Goal: Information Seeking & Learning: Learn about a topic

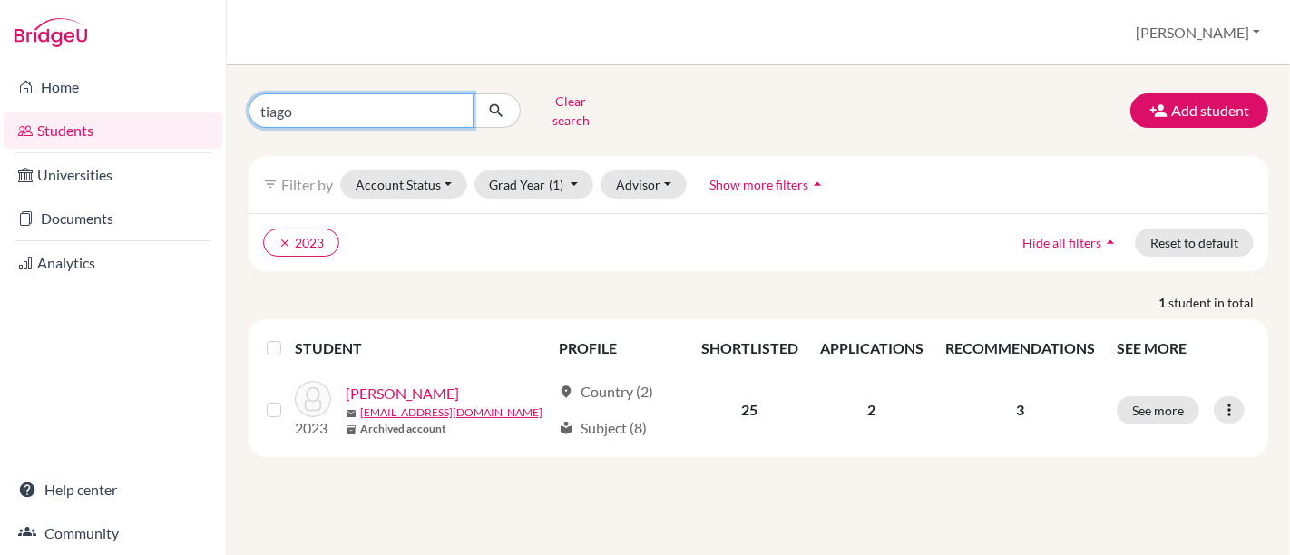
click at [461, 102] on input "tiago" at bounding box center [360, 110] width 225 height 34
click at [458, 102] on input "tiago" at bounding box center [360, 110] width 225 height 34
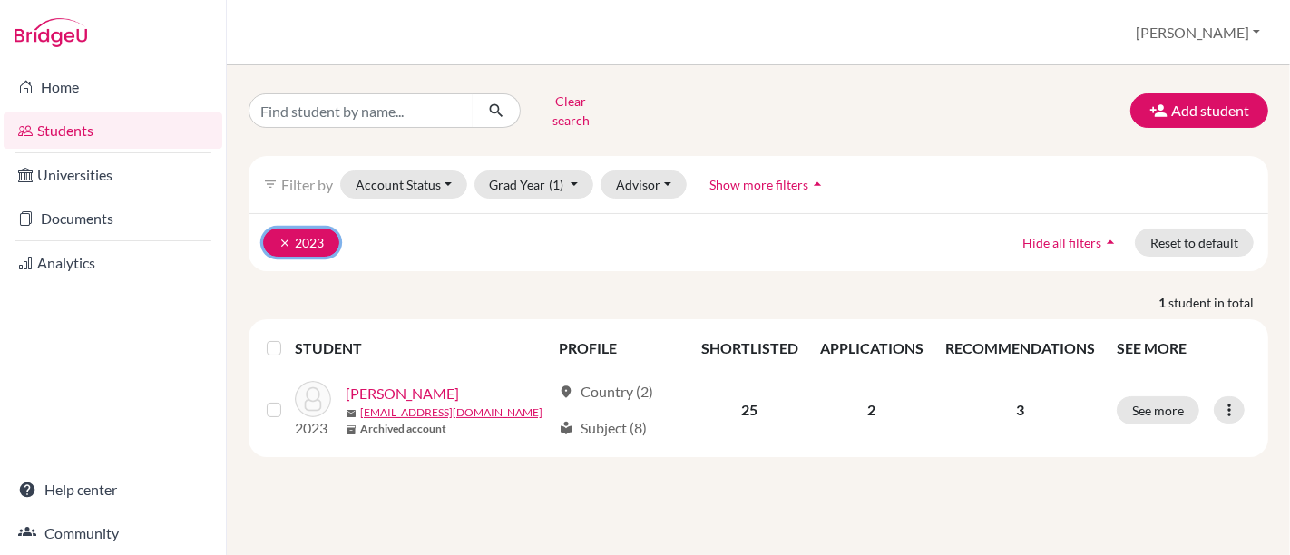
click at [279, 237] on icon "clear" at bounding box center [284, 243] width 13 height 13
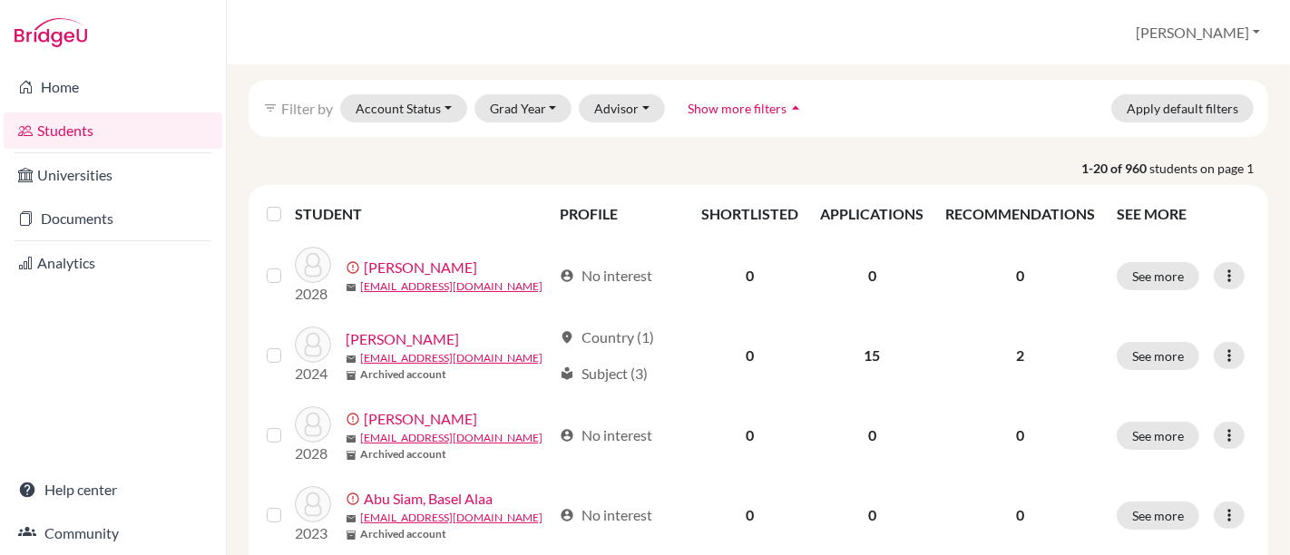
scroll to position [60, 0]
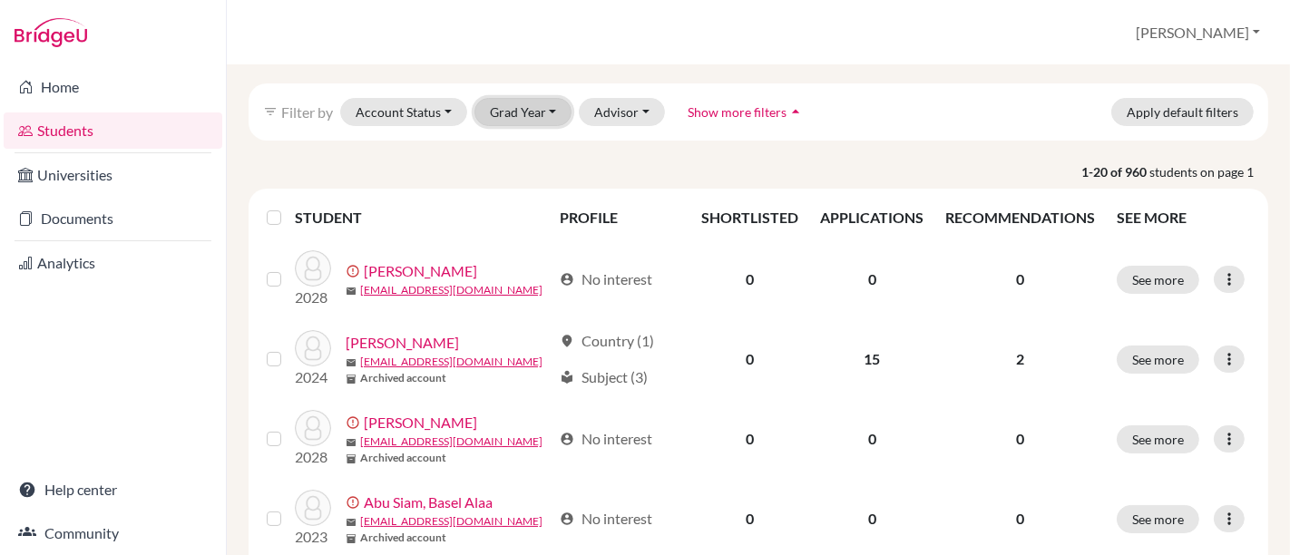
click at [536, 112] on button "Grad Year" at bounding box center [523, 112] width 98 height 28
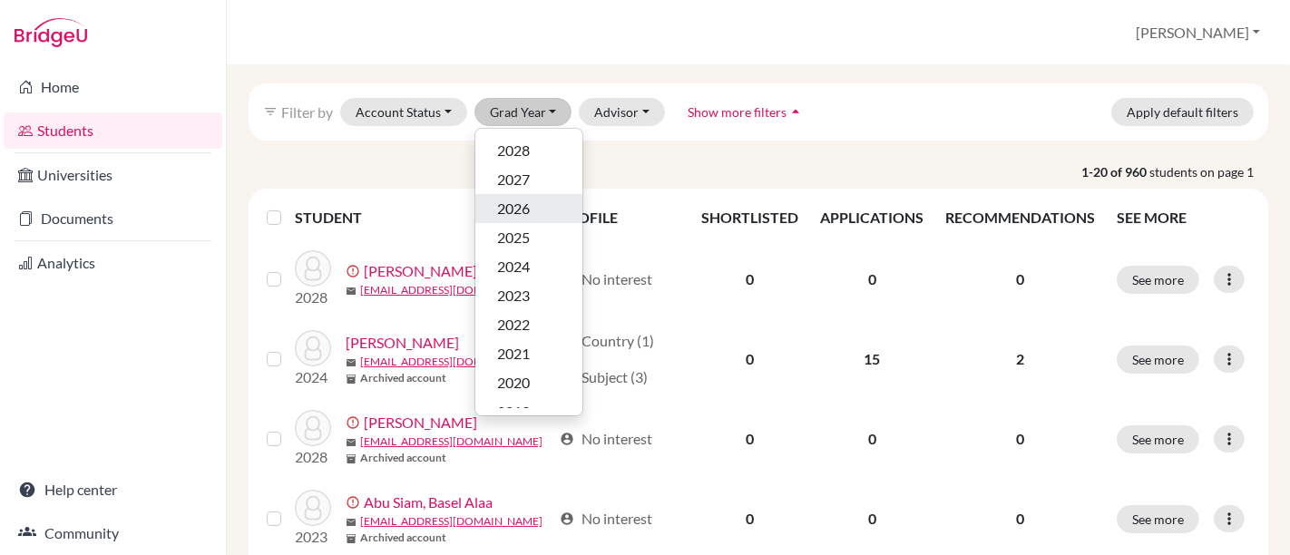
click at [522, 210] on span "2026" at bounding box center [513, 209] width 33 height 22
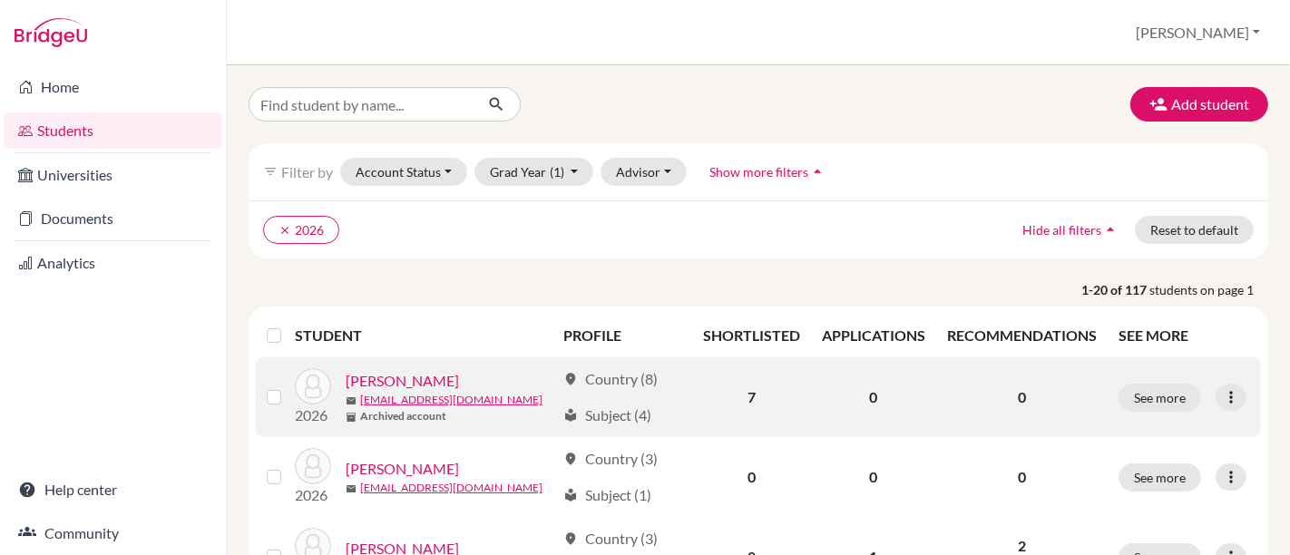
click at [373, 384] on link "Alchorne, Lara" at bounding box center [402, 381] width 113 height 22
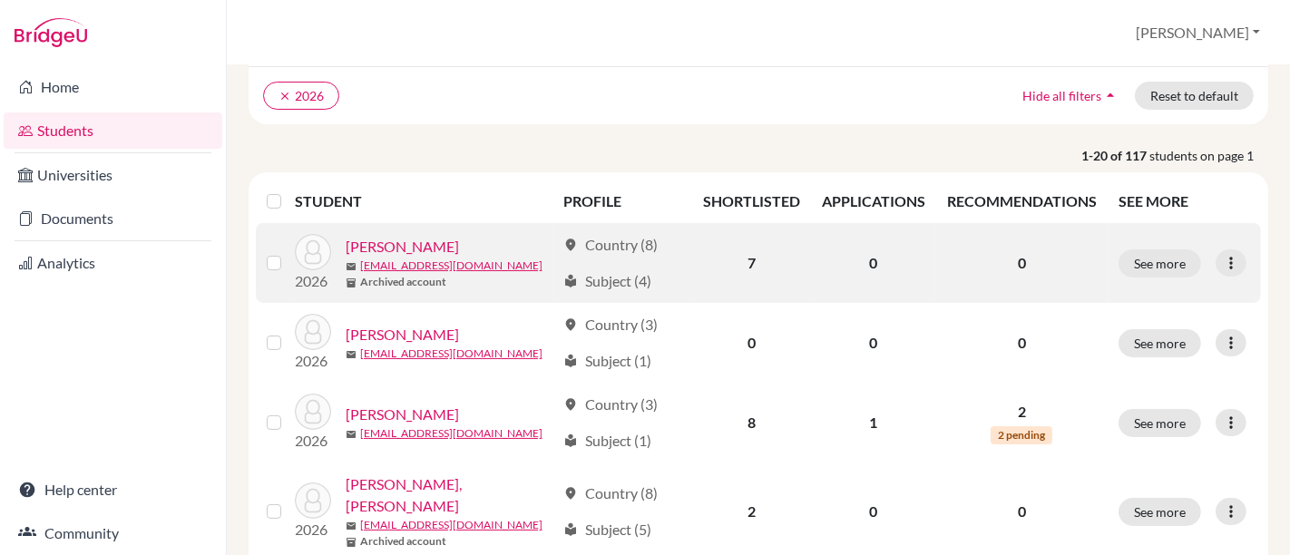
scroll to position [120, 0]
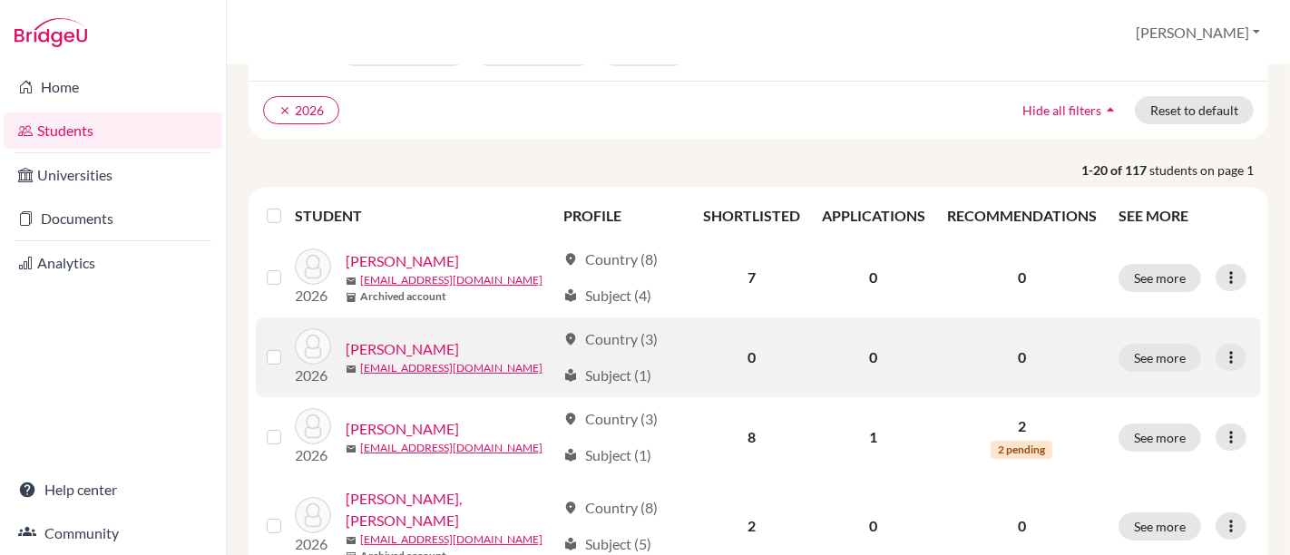
drag, startPoint x: 353, startPoint y: 311, endPoint x: 334, endPoint y: 335, distance: 30.3
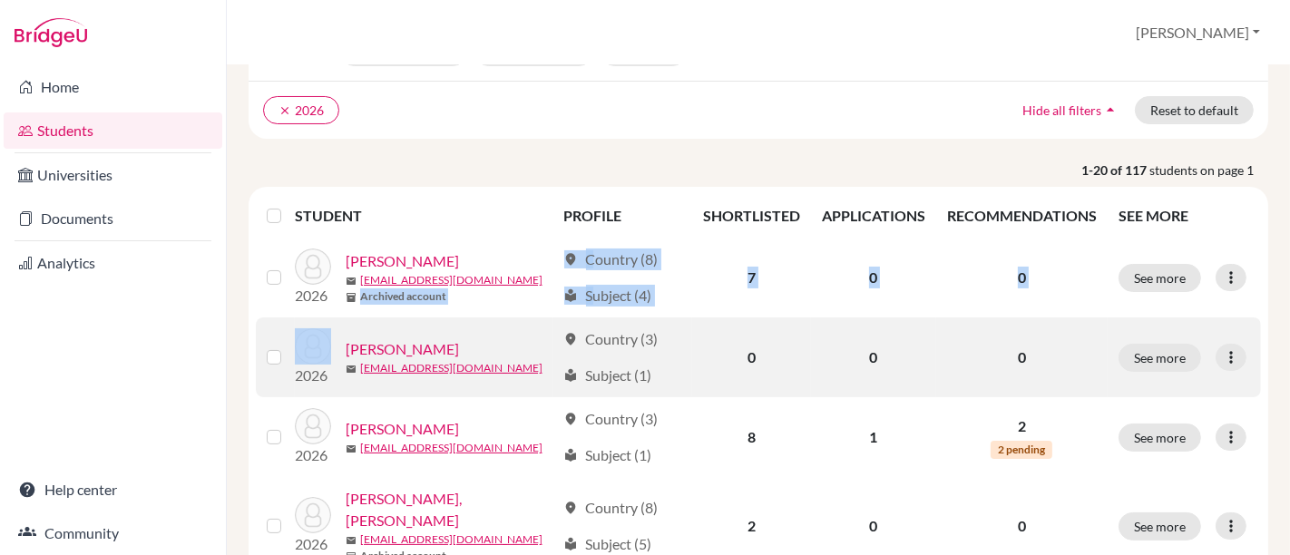
scroll to position [0, 0]
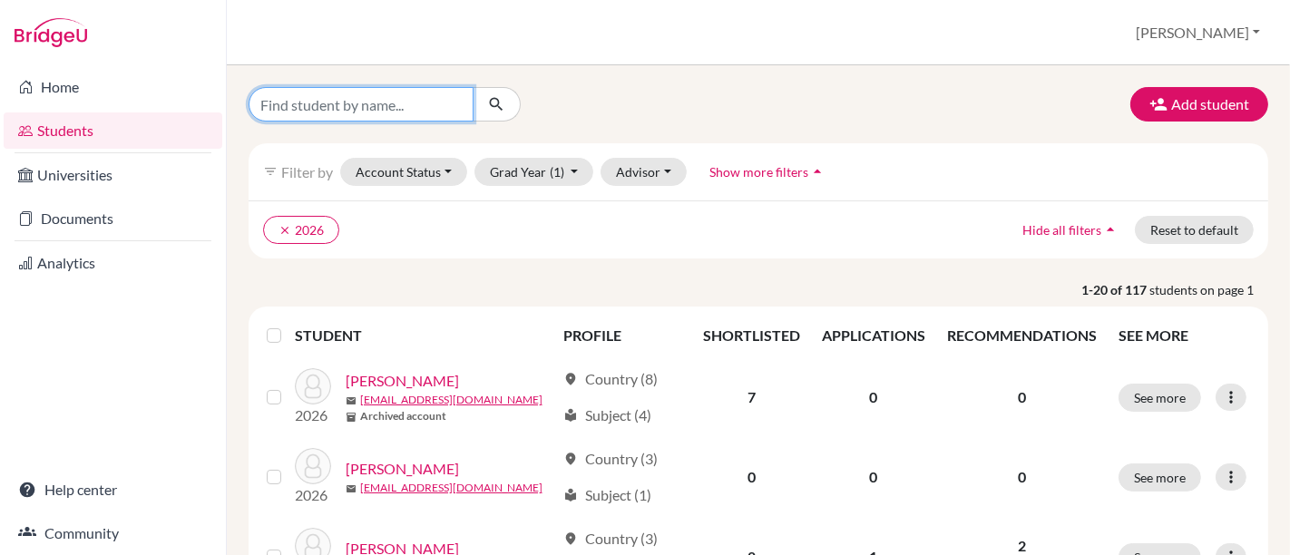
click at [357, 98] on input "Find student by name..." at bounding box center [360, 104] width 225 height 34
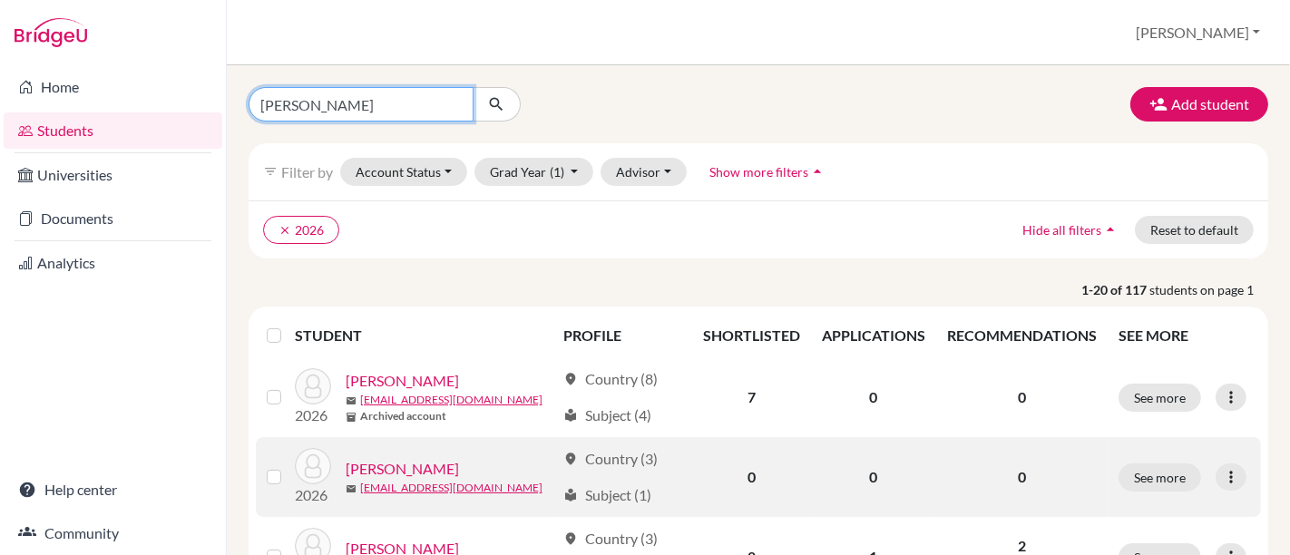
type input "LARA"
click at [391, 467] on link "[PERSON_NAME]" at bounding box center [402, 469] width 113 height 22
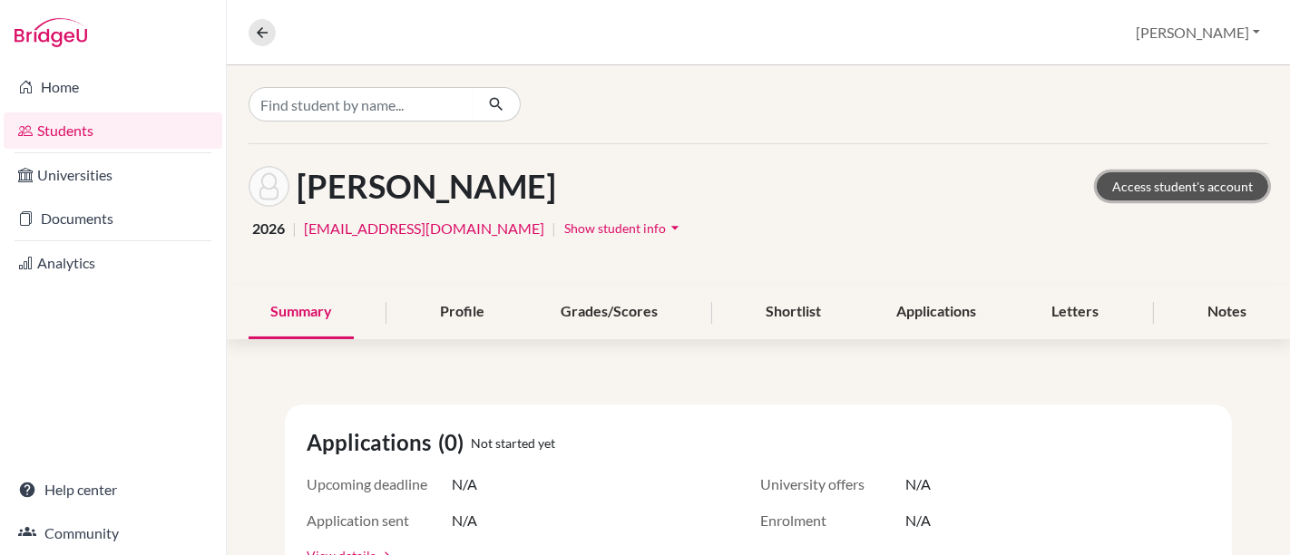
click at [1186, 180] on link "Access student's account" at bounding box center [1181, 186] width 171 height 28
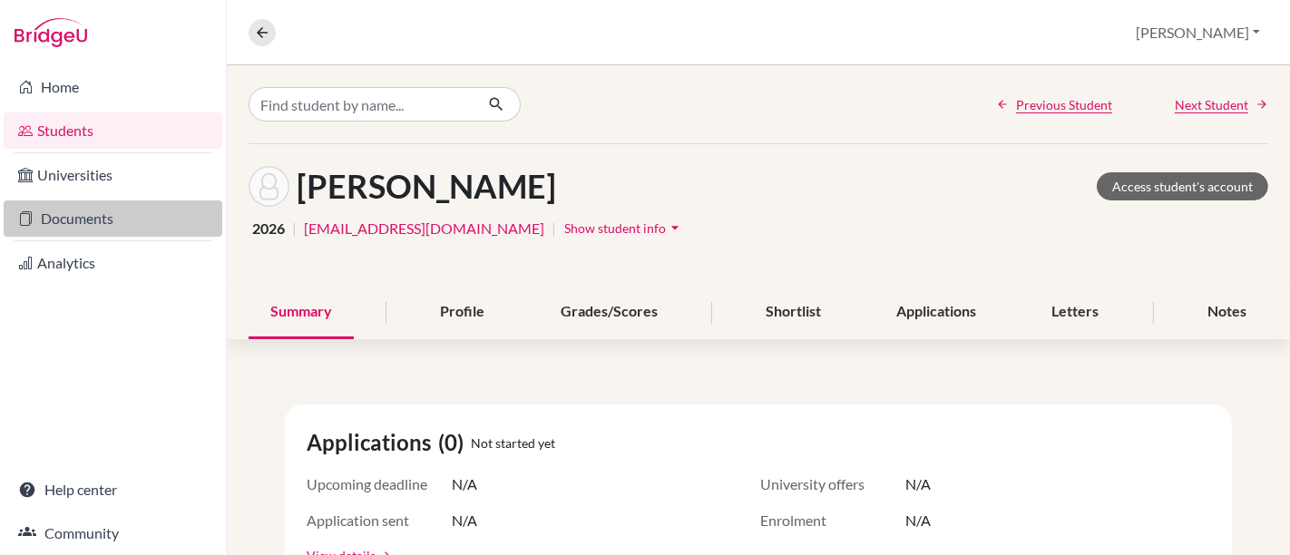
click at [116, 212] on link "Documents" at bounding box center [113, 218] width 219 height 36
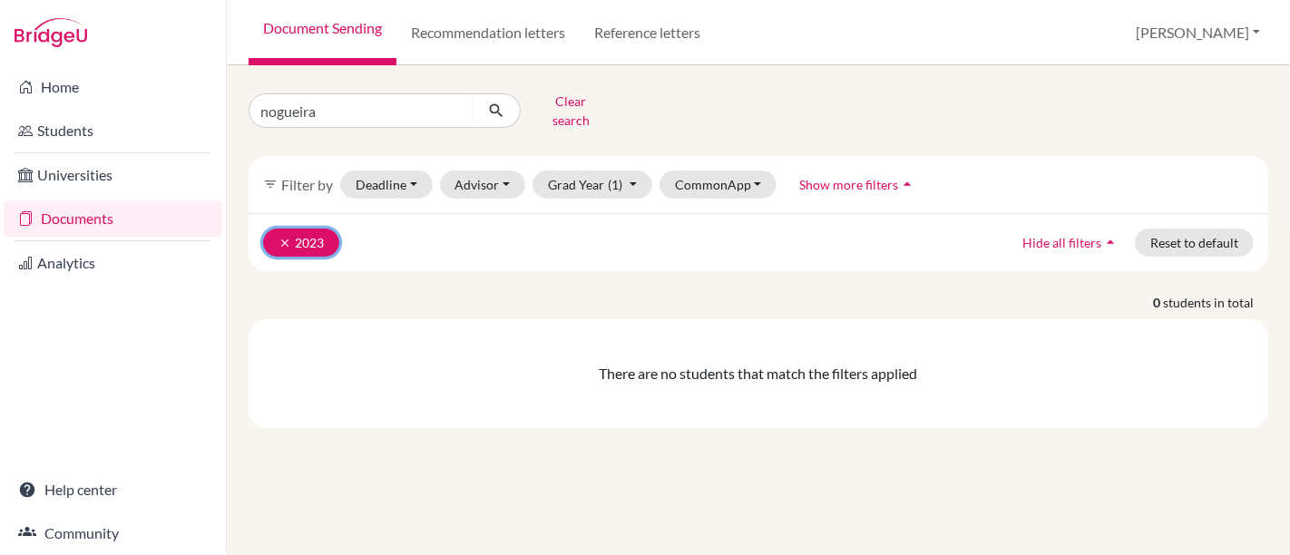
click at [282, 237] on icon "clear" at bounding box center [284, 243] width 13 height 13
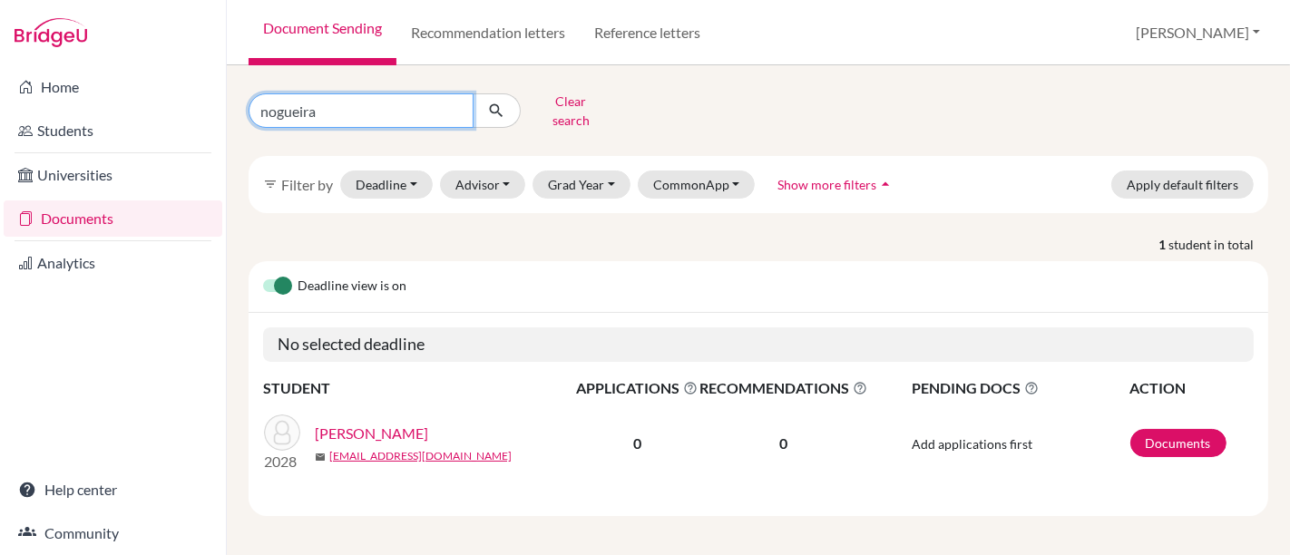
click at [349, 108] on input "nogueira" at bounding box center [360, 110] width 225 height 34
type input "n"
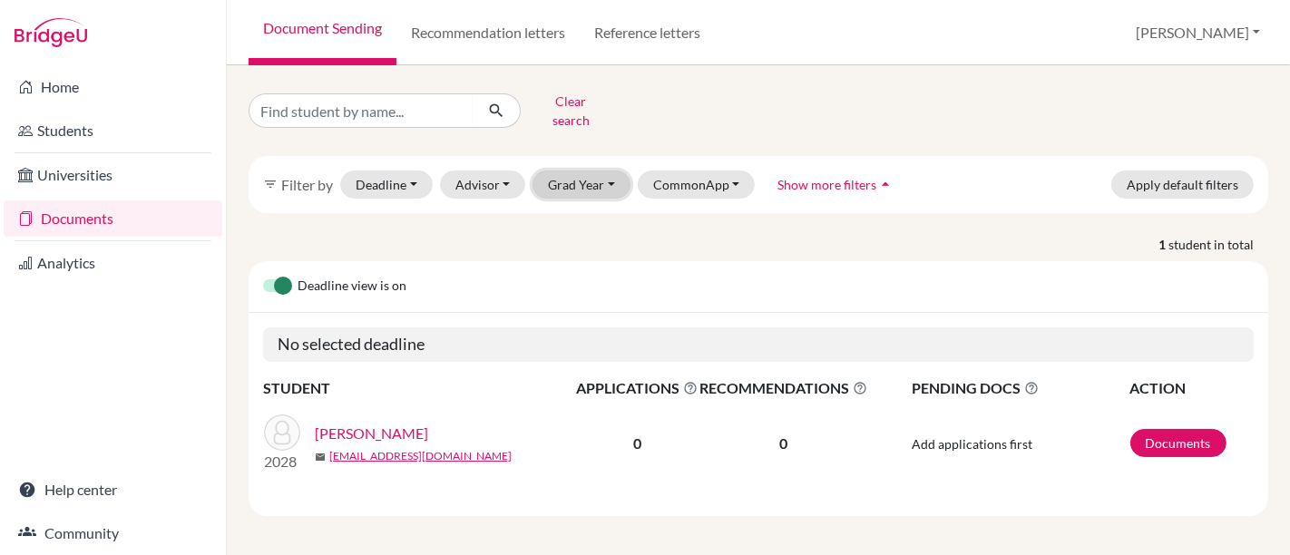
click at [594, 170] on button "Grad Year" at bounding box center [581, 184] width 98 height 28
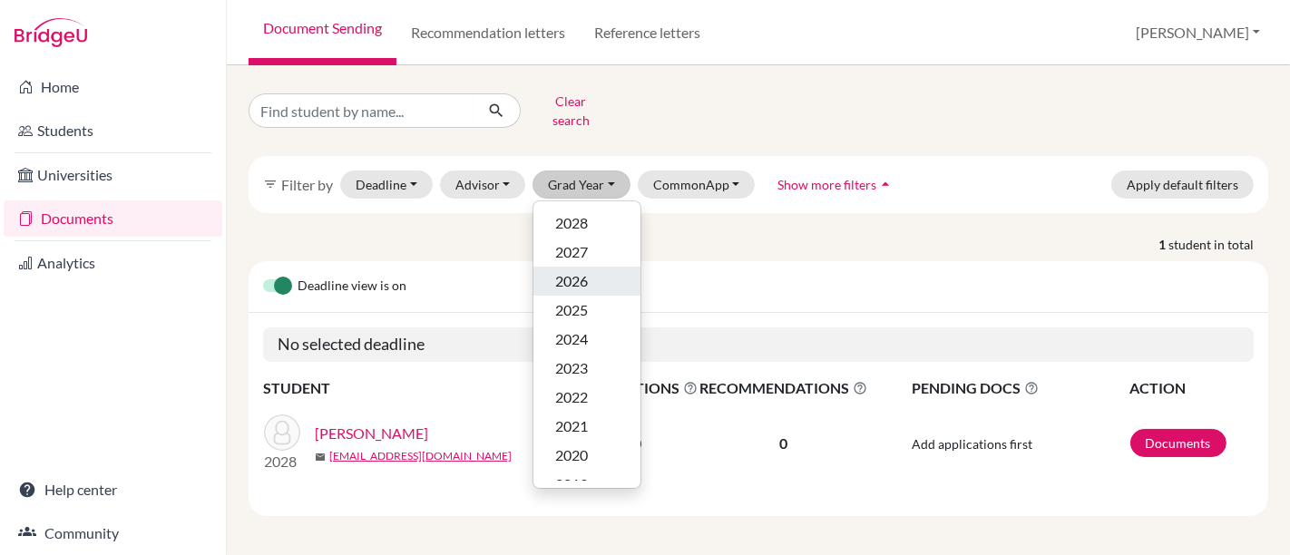
click at [582, 270] on span "2026" at bounding box center [571, 281] width 33 height 22
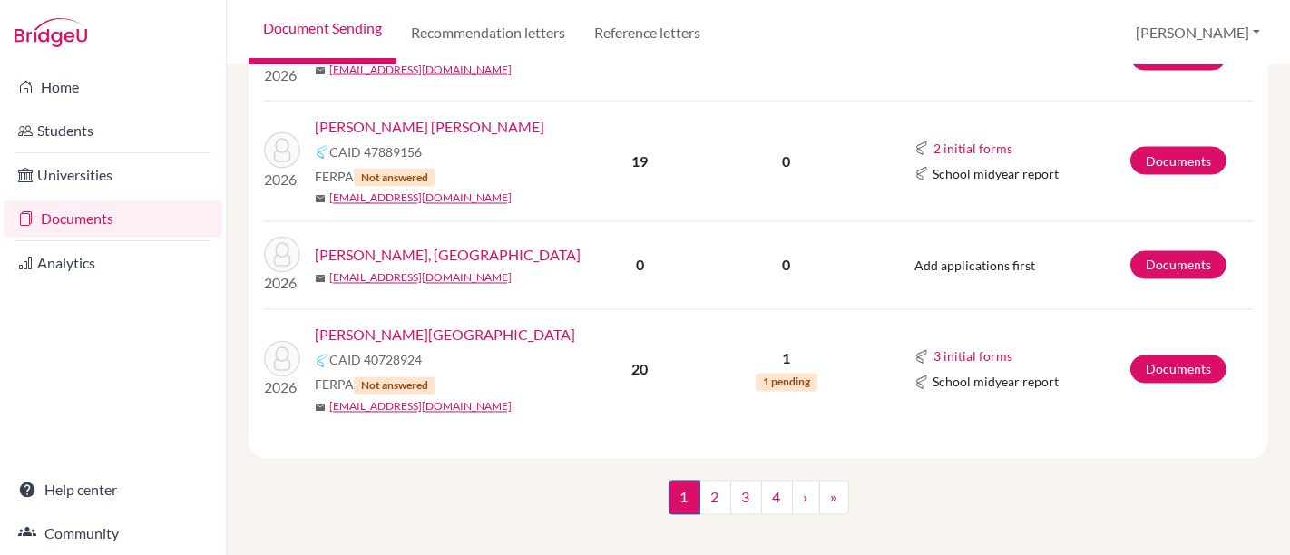
scroll to position [2771, 0]
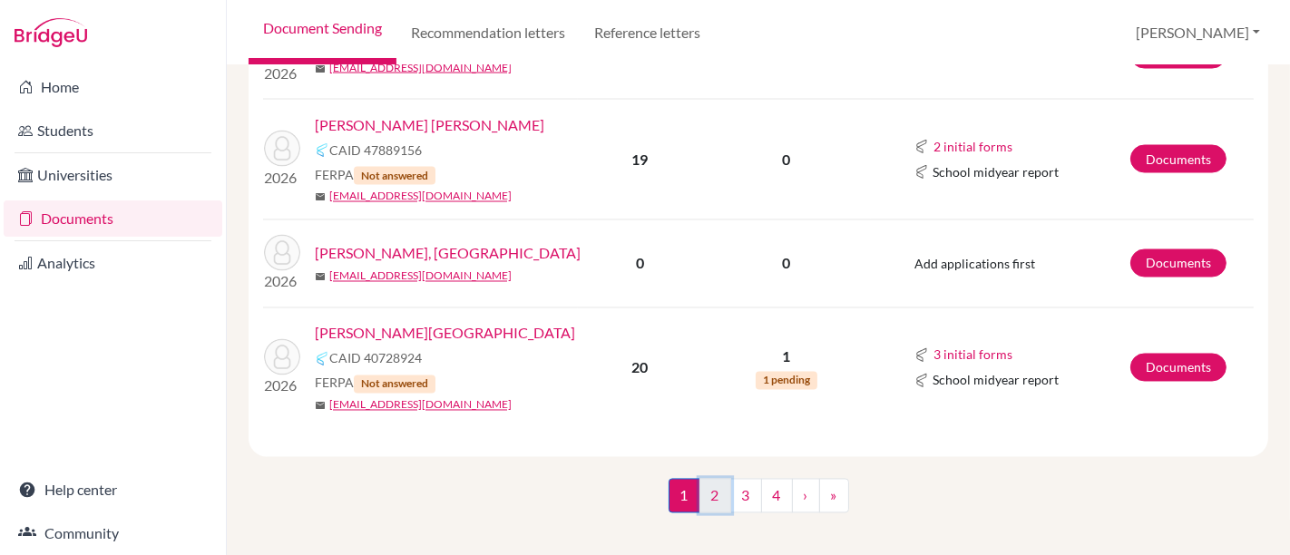
click at [703, 486] on link "2" at bounding box center [715, 496] width 32 height 34
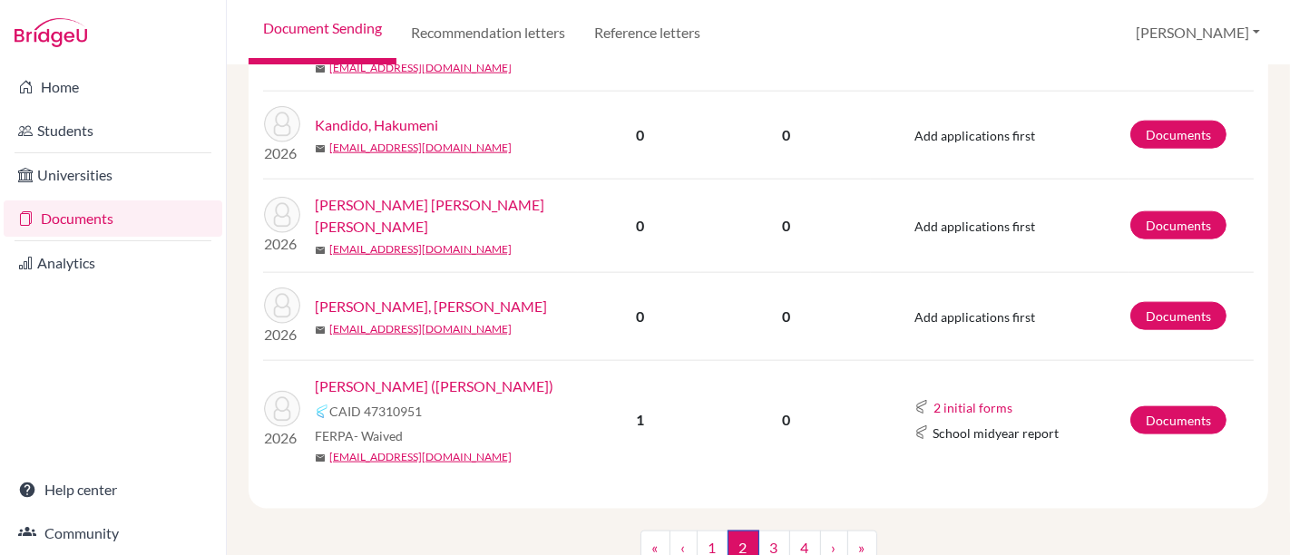
scroll to position [1889, 0]
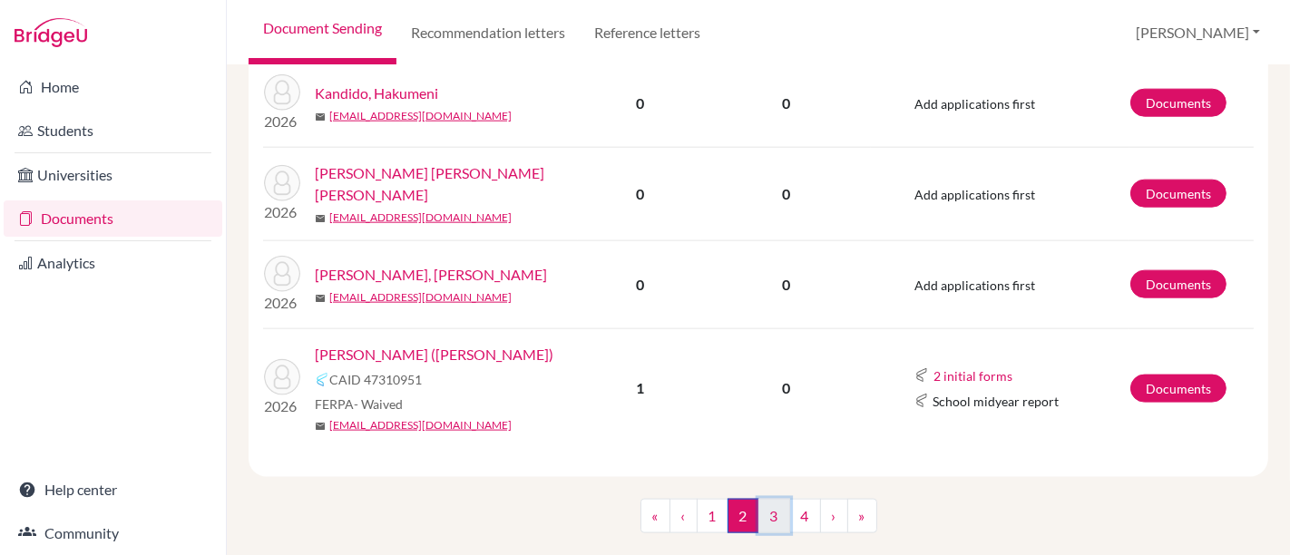
click at [765, 501] on link "3" at bounding box center [774, 516] width 32 height 34
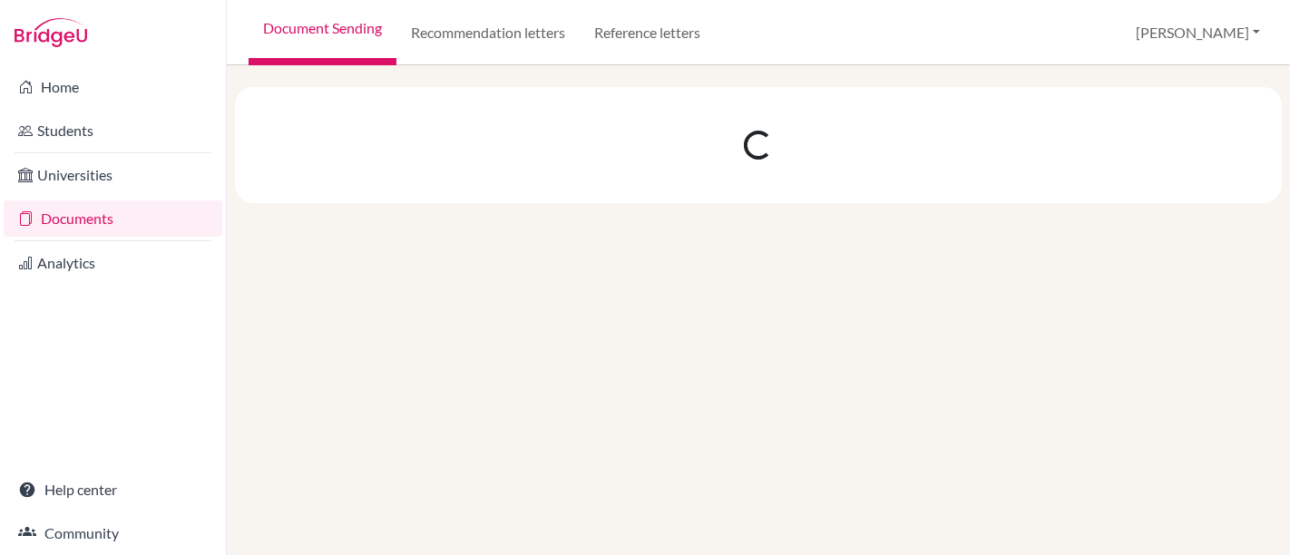
scroll to position [0, 0]
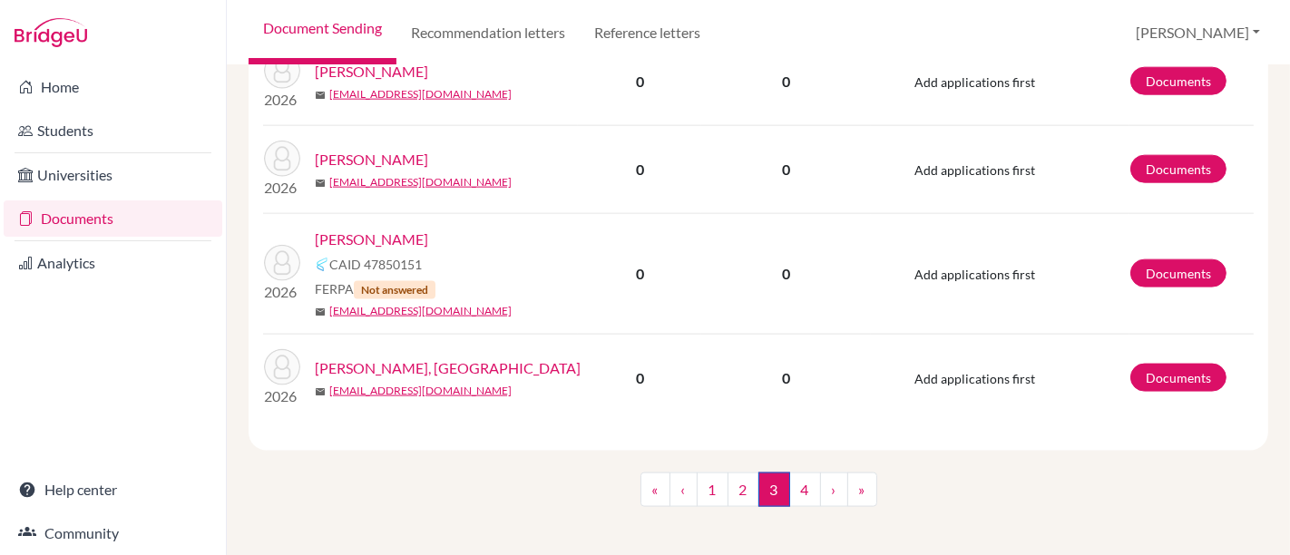
scroll to position [1973, 0]
click at [798, 484] on link "4" at bounding box center [805, 490] width 32 height 34
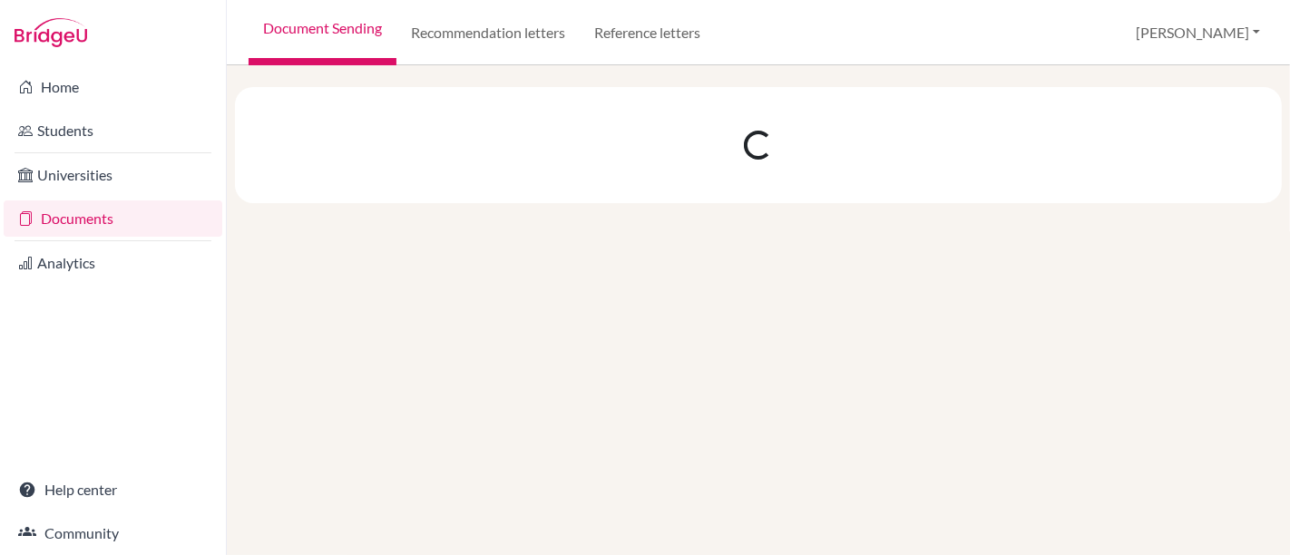
scroll to position [0, 0]
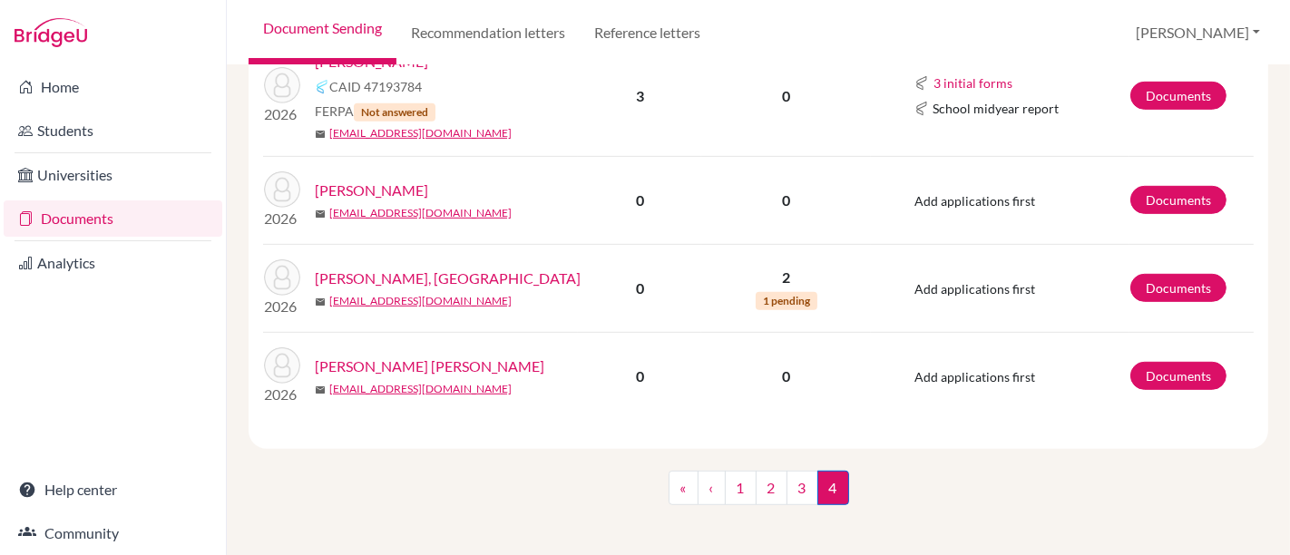
scroll to position [824, 0]
